Goal: Information Seeking & Learning: Find specific fact

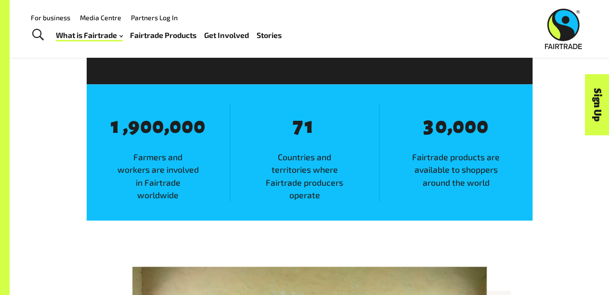
scroll to position [553, 0]
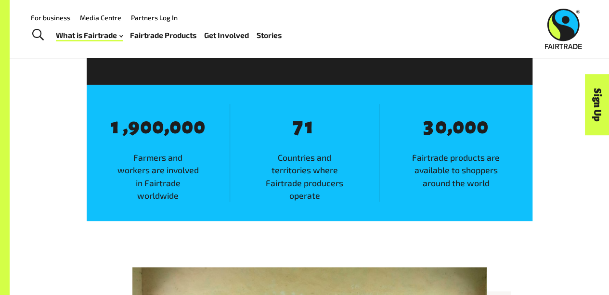
click at [110, 137] on span "8 1 , 8 9 8 0 8 0 , 8 0 8 0 8 0" at bounding box center [158, 127] width 126 height 25
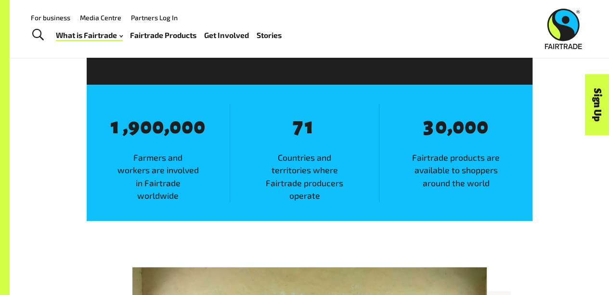
click at [174, 120] on span "0" at bounding box center [176, 127] width 12 height 23
click at [148, 135] on span "0" at bounding box center [146, 127] width 12 height 23
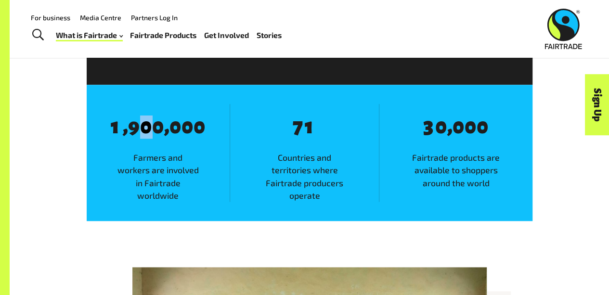
click at [148, 135] on span "0" at bounding box center [146, 127] width 12 height 23
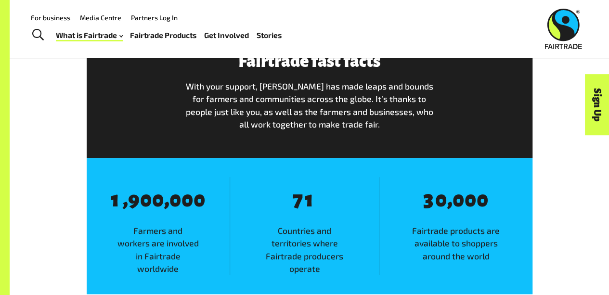
scroll to position [450, 0]
